Goal: Task Accomplishment & Management: Manage account settings

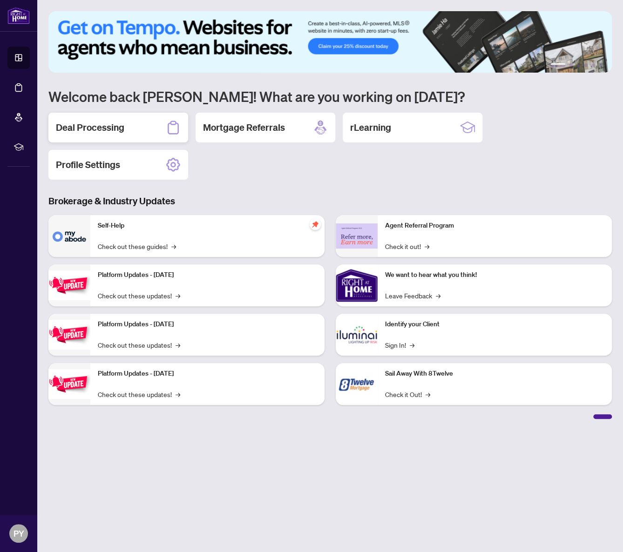
click at [136, 128] on div "Deal Processing" at bounding box center [118, 128] width 140 height 30
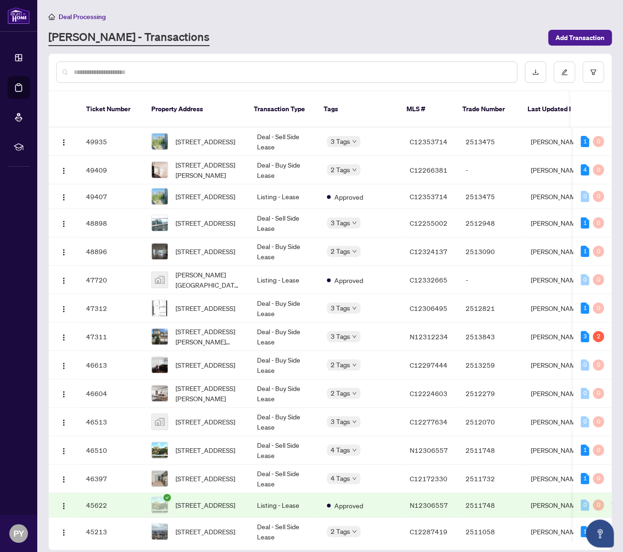
click at [150, 73] on input "text" at bounding box center [292, 72] width 436 height 10
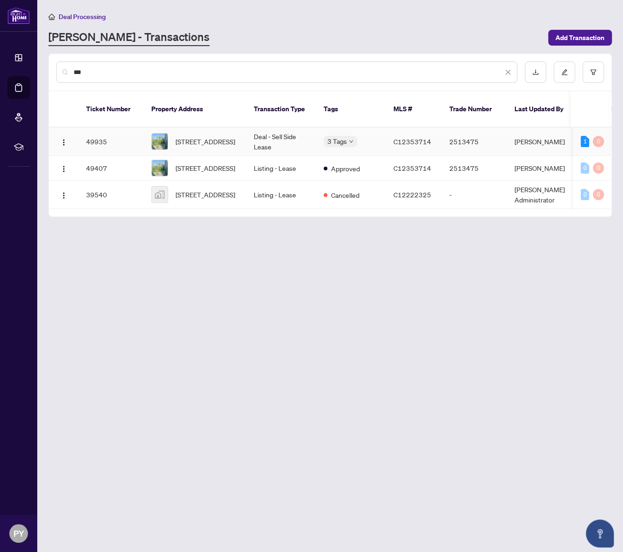
type input "***"
click at [91, 128] on td "49935" at bounding box center [111, 142] width 65 height 28
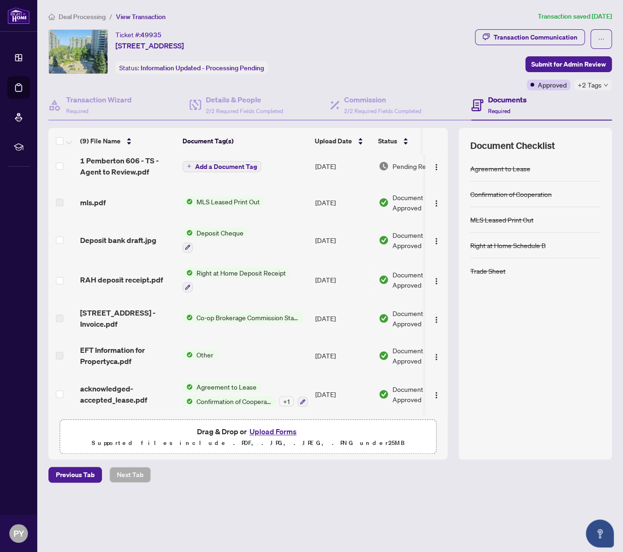
scroll to position [86, 0]
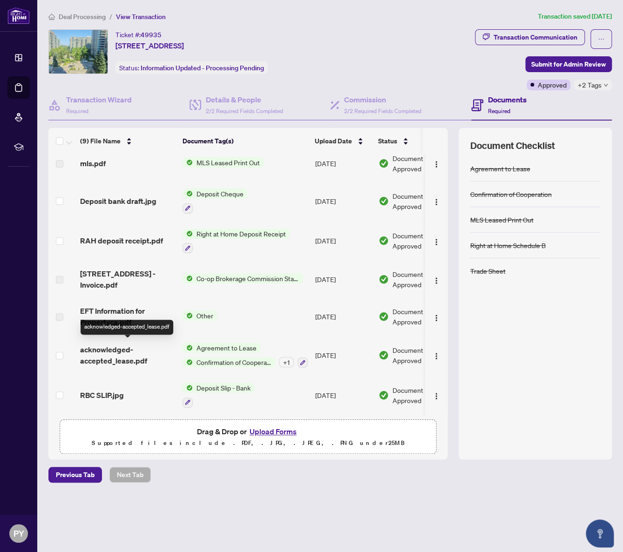
click at [123, 353] on span "acknowledged-accepted_lease.pdf" at bounding box center [127, 355] width 95 height 22
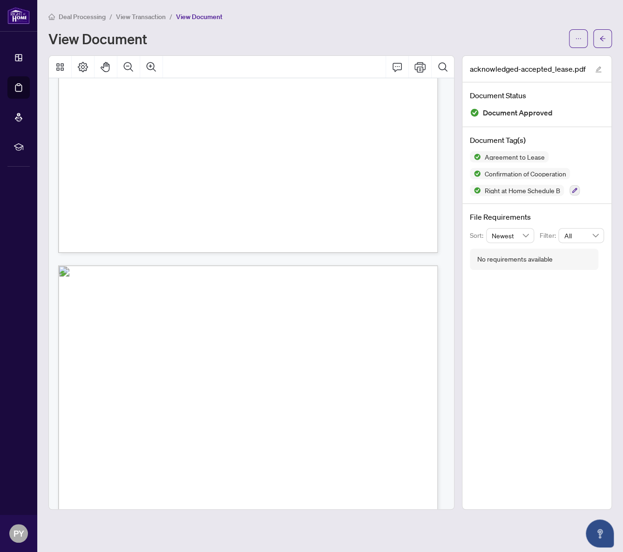
scroll to position [559, 0]
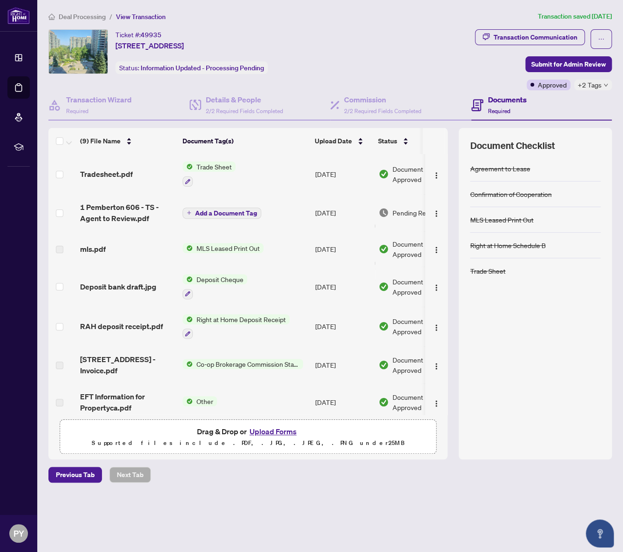
click at [132, 324] on span "RAH deposit receipt.pdf" at bounding box center [121, 326] width 83 height 11
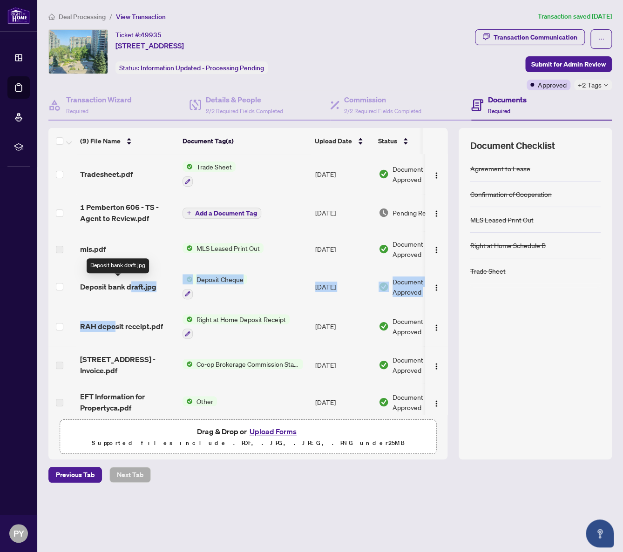
drag, startPoint x: 113, startPoint y: 318, endPoint x: 129, endPoint y: 283, distance: 38.5
click at [129, 283] on tbody "Tradesheet.pdf Trade Sheet [DATE] Document Approved 1 Pemberton 606 - TS - Agen…" at bounding box center [262, 327] width 428 height 347
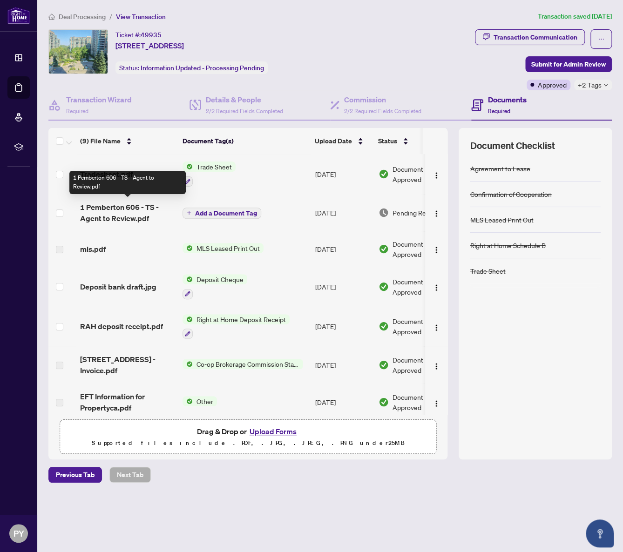
click at [108, 216] on span "1 Pemberton 606 - TS - Agent to Review.pdf" at bounding box center [127, 213] width 95 height 22
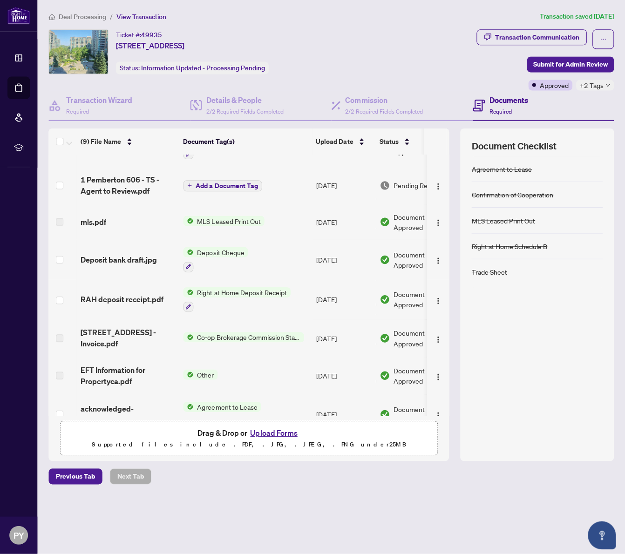
scroll to position [86, 0]
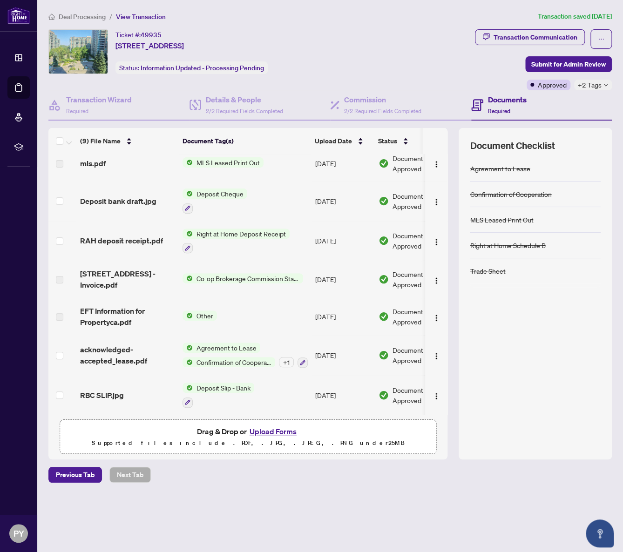
click at [125, 354] on span "acknowledged-accepted_lease.pdf" at bounding box center [127, 355] width 95 height 22
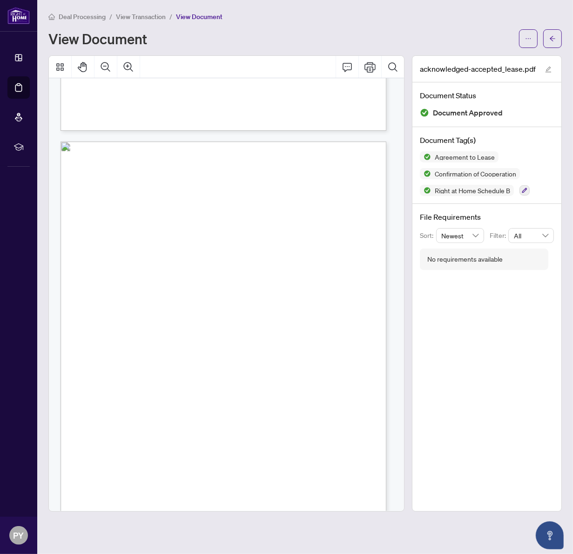
scroll to position [1770, 0]
